Goal: Task Accomplishment & Management: Use online tool/utility

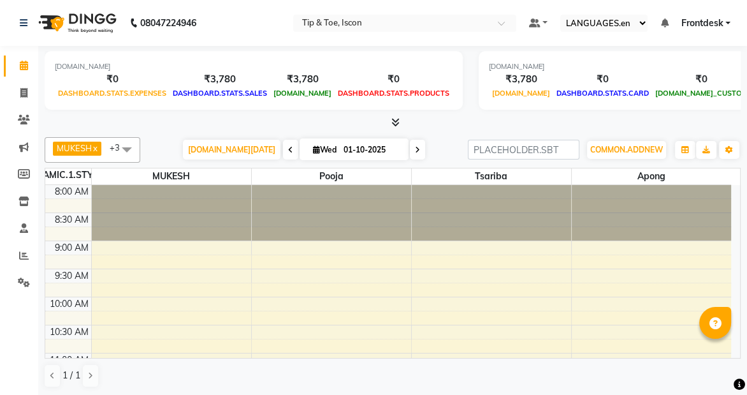
click at [333, 228] on div at bounding box center [331, 212] width 159 height 55
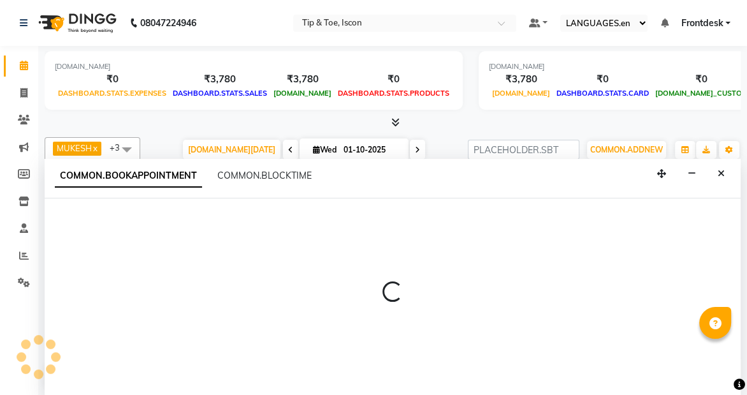
select select "42671"
select select "540"
select select "tentative"
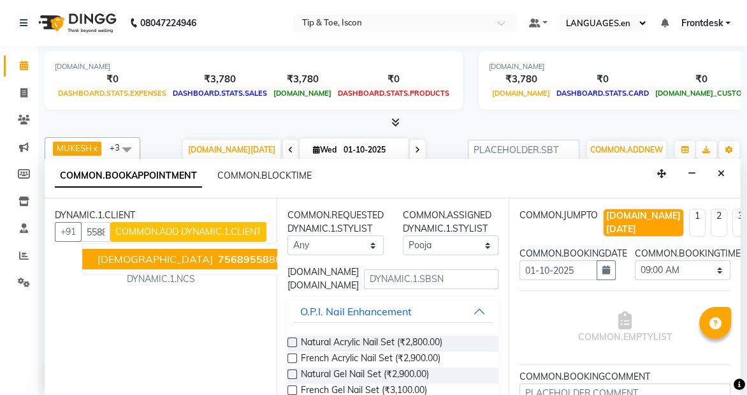
scroll to position [0, 31]
click at [218, 257] on span "756895588" at bounding box center [246, 258] width 57 height 13
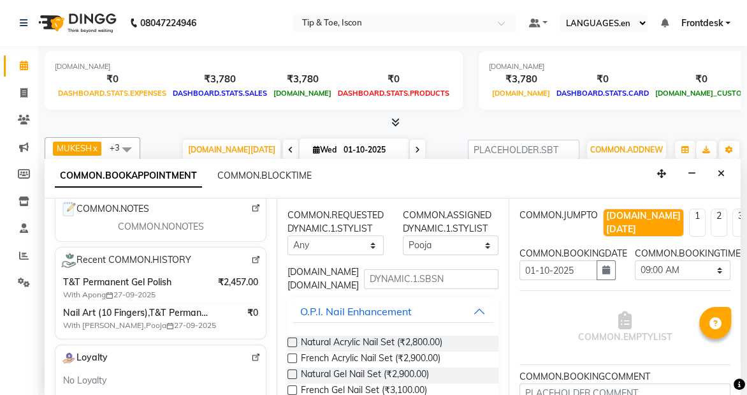
scroll to position [212, 0]
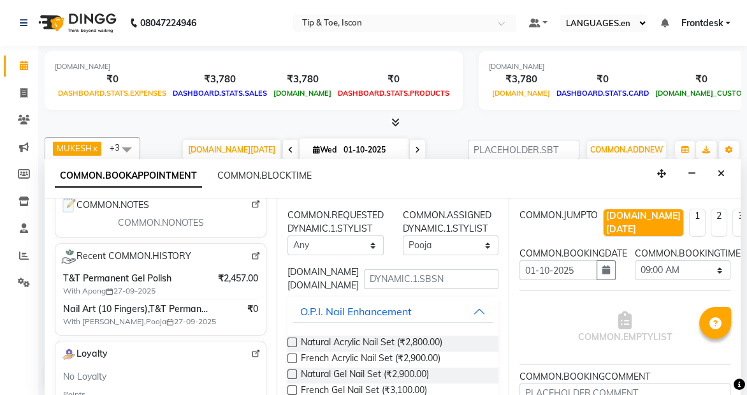
type input "7568955880"
click at [397, 278] on input "text" at bounding box center [431, 279] width 135 height 20
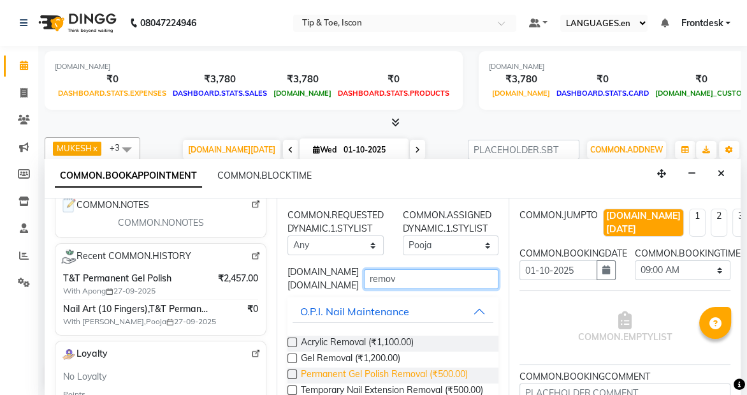
type input "remov"
click at [456, 370] on span "Permanent Gel Polish Removal (₹500.00)" at bounding box center [384, 375] width 167 height 16
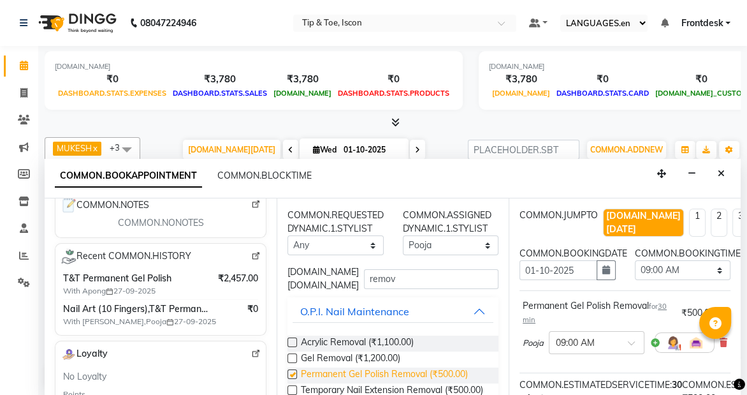
checkbox input "false"
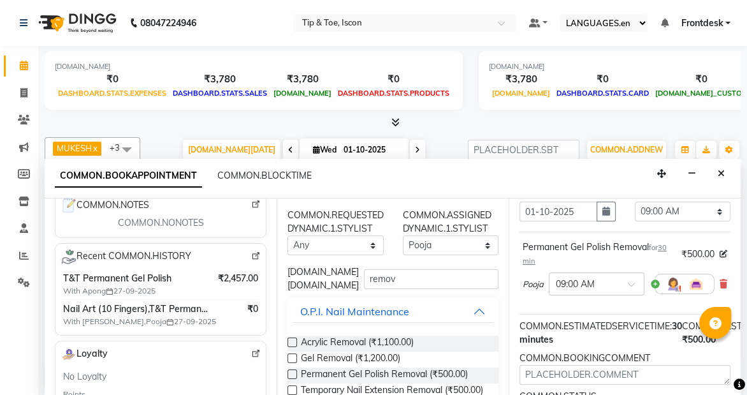
scroll to position [160, 0]
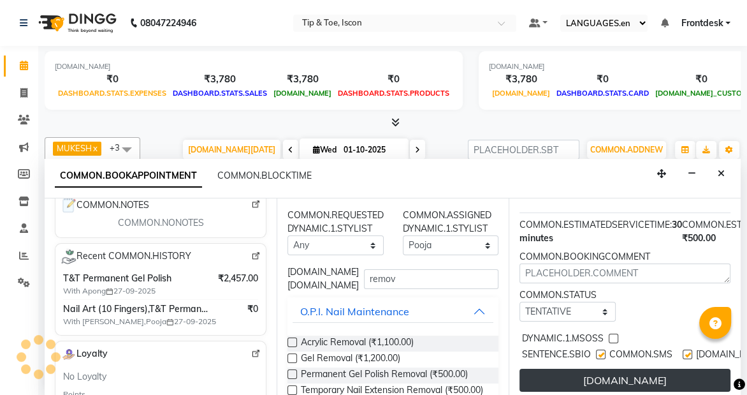
click at [692, 369] on button "[DOMAIN_NAME]" at bounding box center [625, 380] width 211 height 23
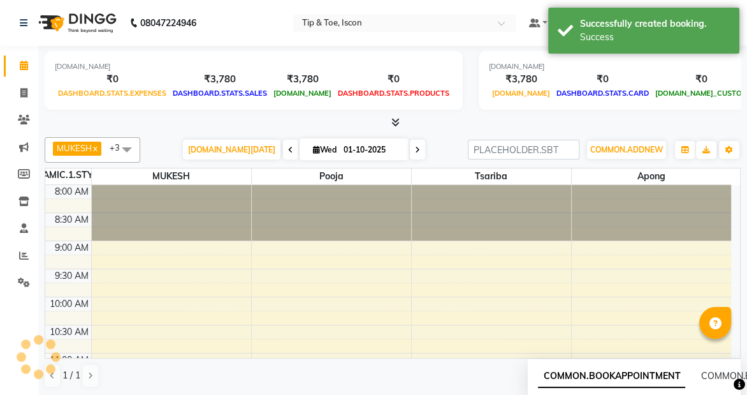
scroll to position [0, 0]
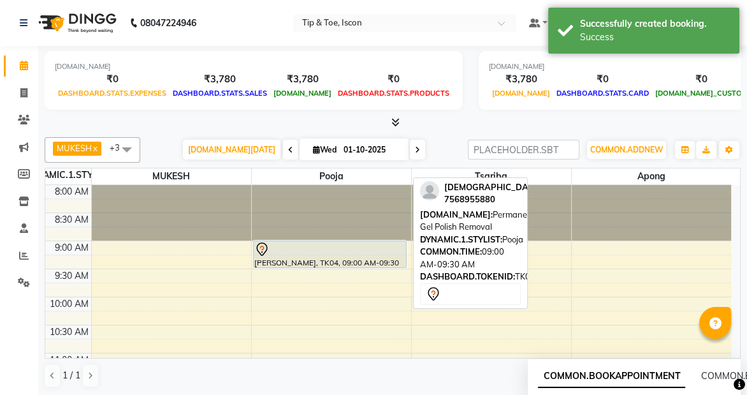
click at [335, 256] on div "[PERSON_NAME], TK04, 09:00 AM-09:30 AM, Permanent Gel Polish Removal" at bounding box center [330, 254] width 153 height 26
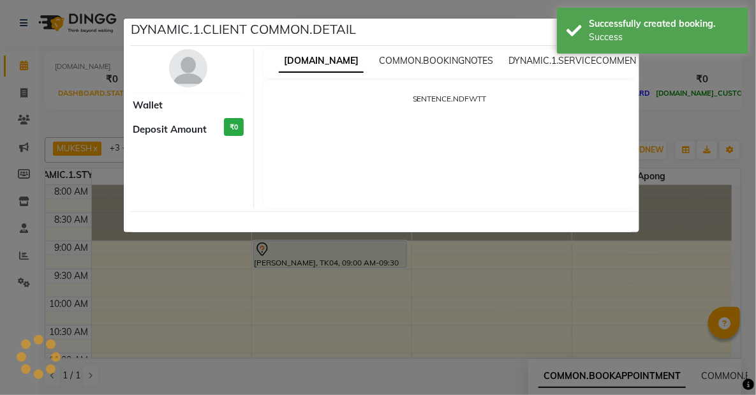
select select "7"
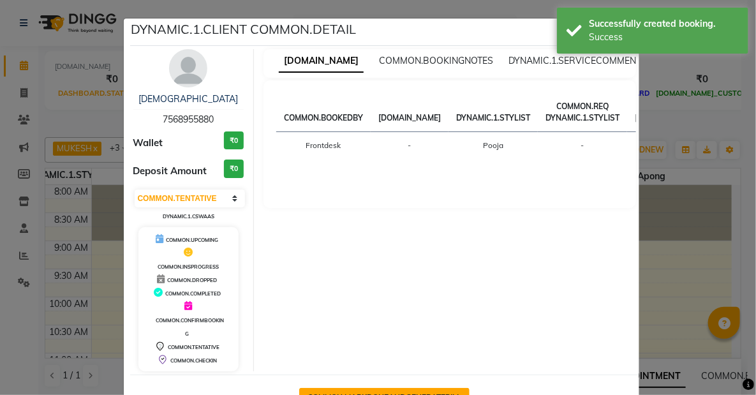
click at [445, 393] on button "COMMON.MARKDONEANDGENERATEBILL" at bounding box center [384, 398] width 170 height 20
select select "service"
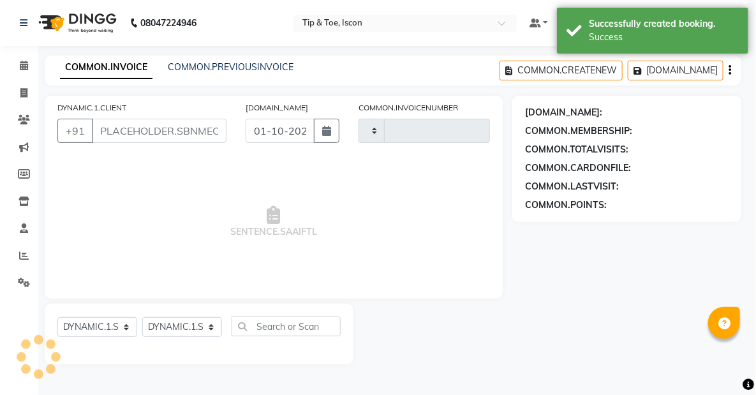
type input "0602"
select select "5988"
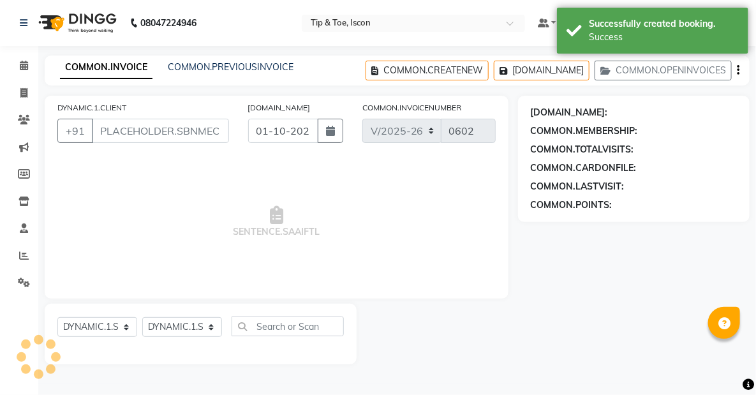
type input "7568955880"
select select "42671"
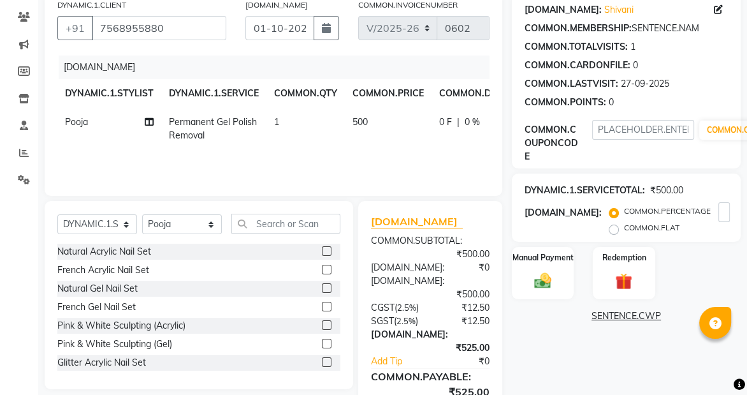
scroll to position [119, 0]
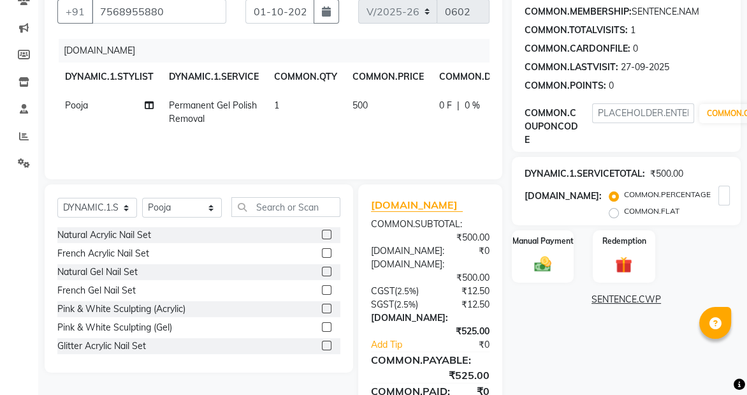
click at [367, 105] on td "500" at bounding box center [388, 112] width 87 height 42
select select "42671"
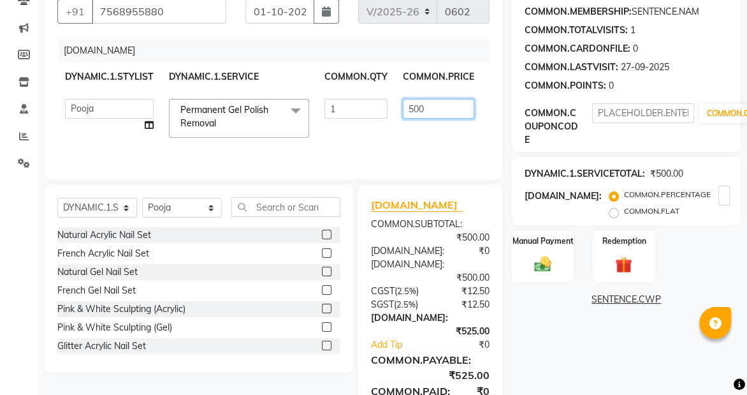
click at [433, 106] on input "500" at bounding box center [438, 109] width 71 height 20
type input "5"
type input "150"
click at [540, 357] on div "[DOMAIN_NAME]: [PERSON_NAME] COMMON.MEMBERSHIP: SENTENCE.NAM COMMON.TOTALVISITS…" at bounding box center [631, 215] width 238 height 478
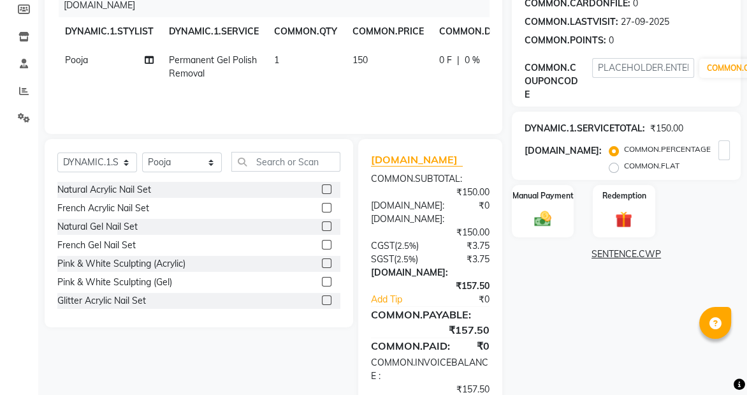
scroll to position [211, 0]
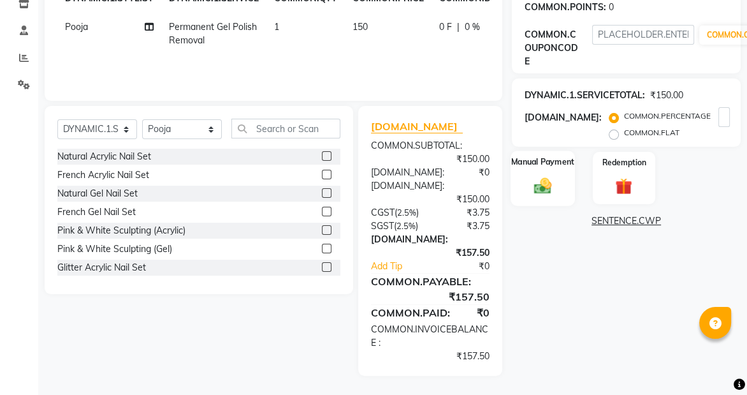
click at [548, 175] on img at bounding box center [543, 185] width 29 height 20
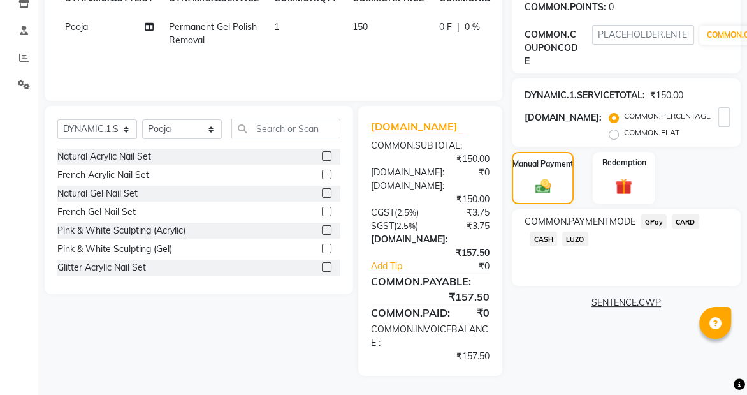
click at [542, 231] on span "CASH" at bounding box center [543, 238] width 27 height 15
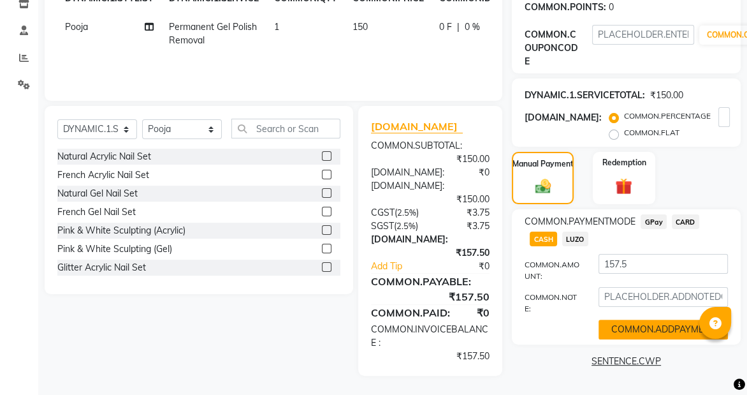
click at [661, 319] on button "COMMON.ADDPAYMENT" at bounding box center [663, 329] width 129 height 20
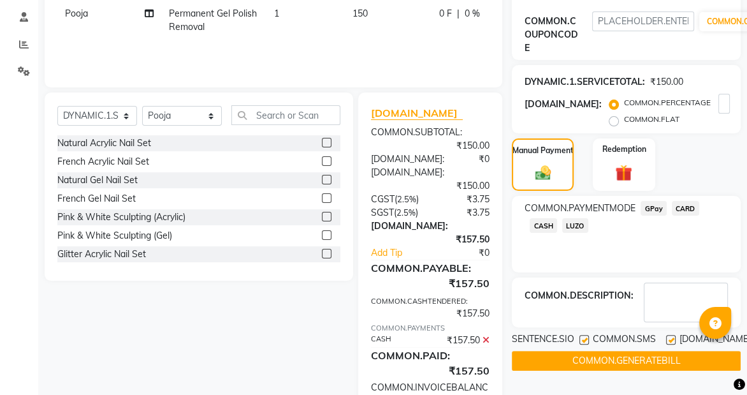
click at [703, 351] on button "COMMON.GENERATEBILL" at bounding box center [626, 361] width 229 height 20
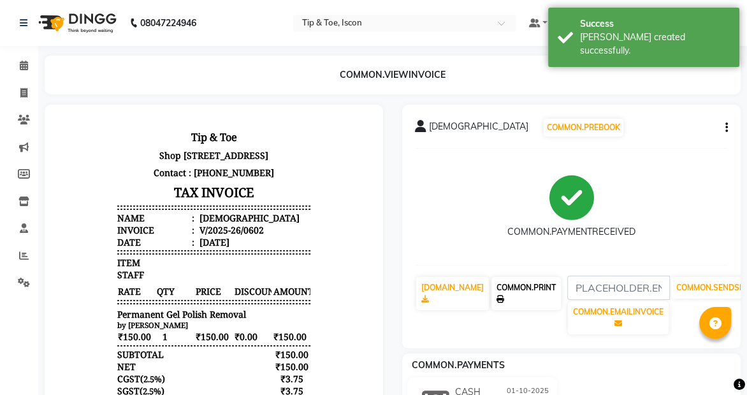
click at [553, 289] on link "COMMON.PRINT" at bounding box center [526, 293] width 69 height 33
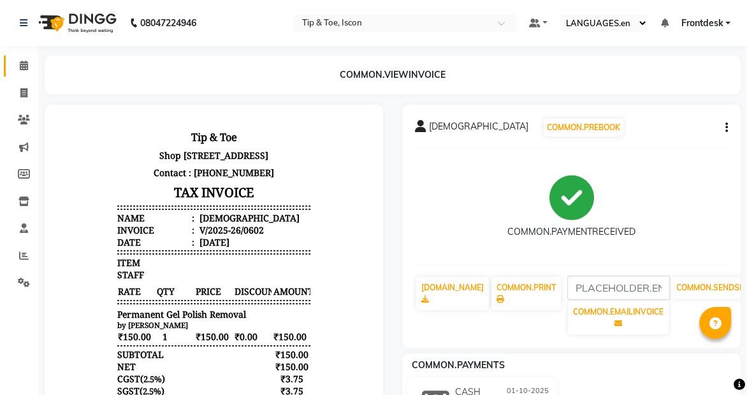
click at [25, 59] on span at bounding box center [24, 66] width 22 height 15
